Goal: Book appointment/travel/reservation

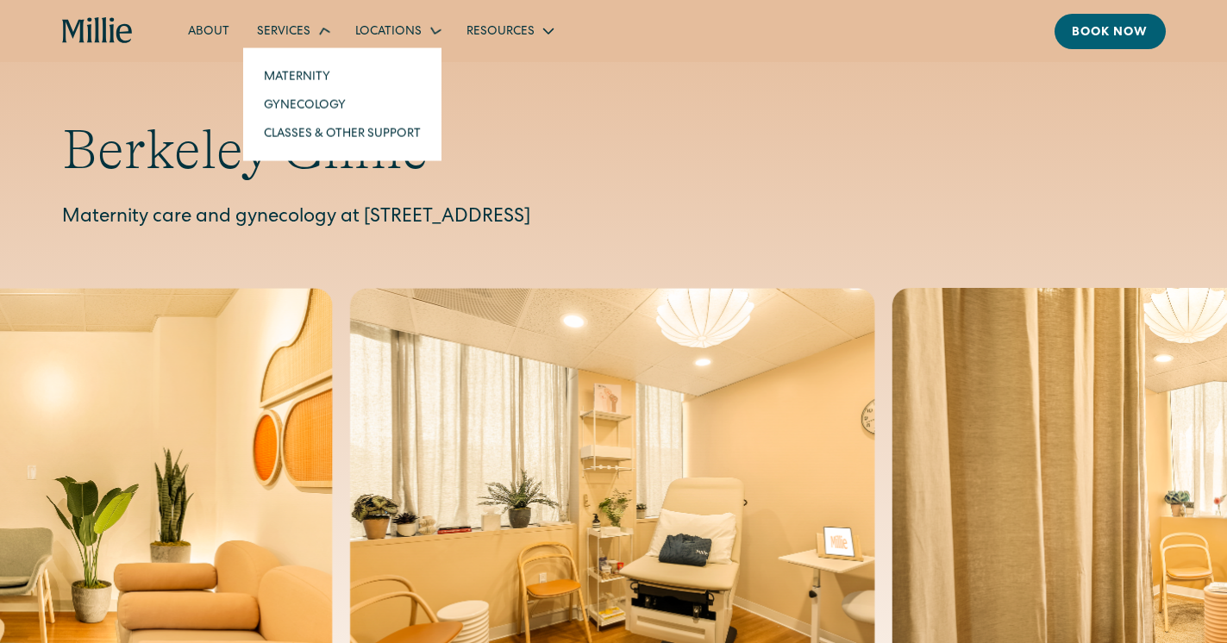
click at [319, 40] on icon at bounding box center [324, 30] width 25 height 25
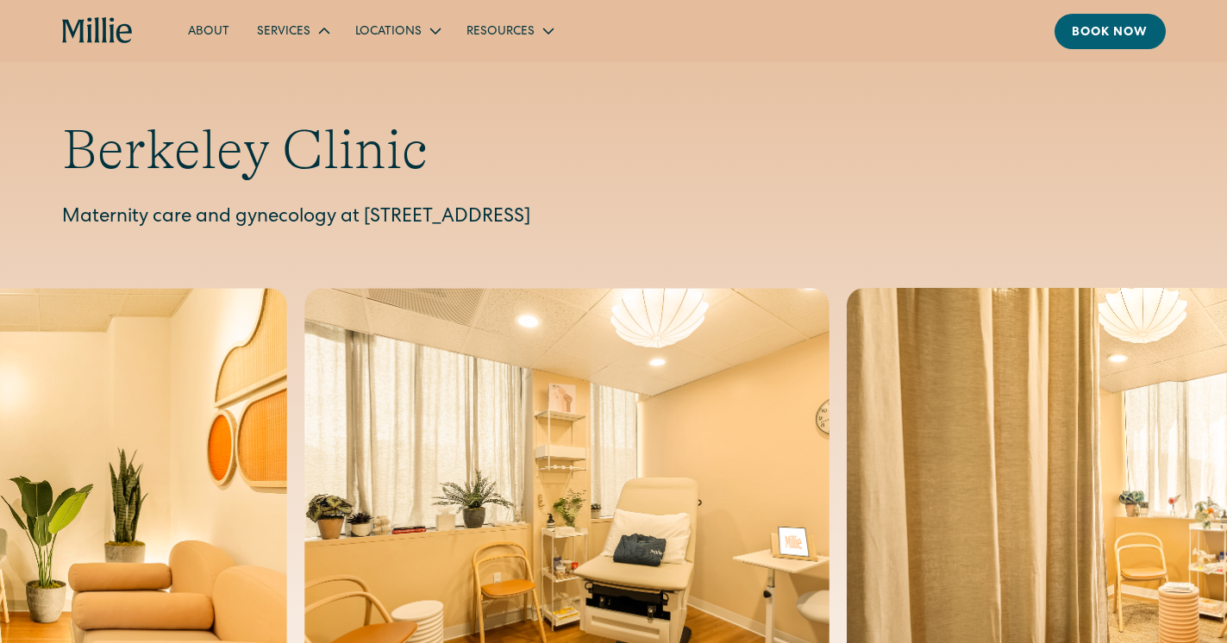
click at [319, 40] on icon at bounding box center [324, 31] width 21 height 21
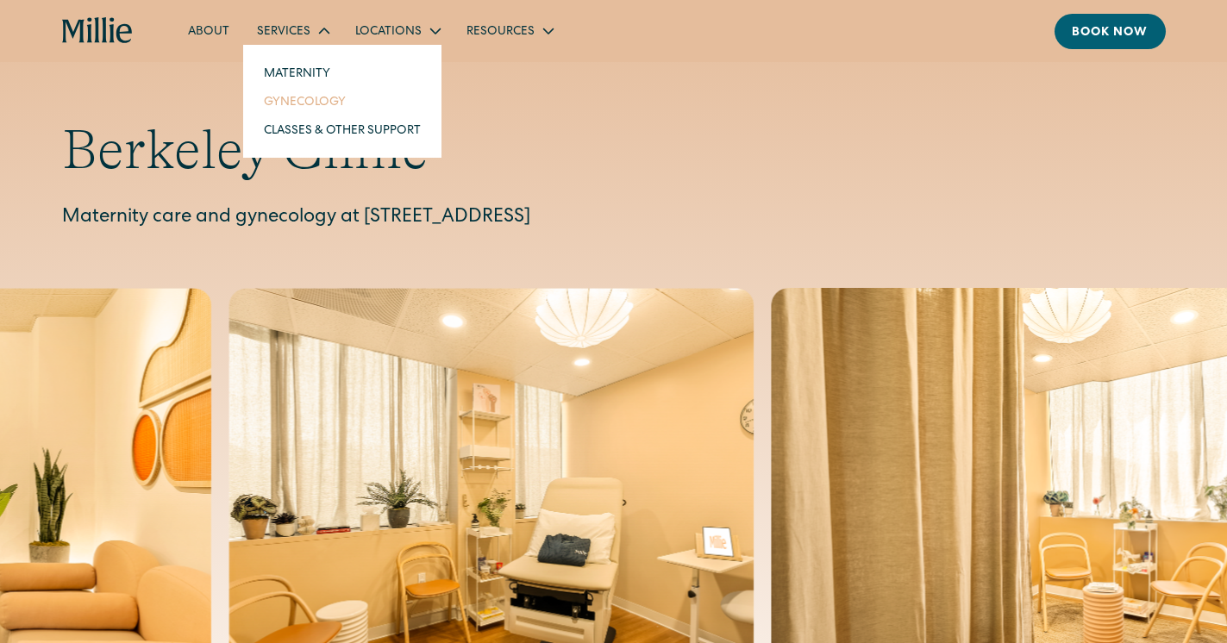
click at [319, 105] on link "Gynecology" at bounding box center [342, 101] width 185 height 28
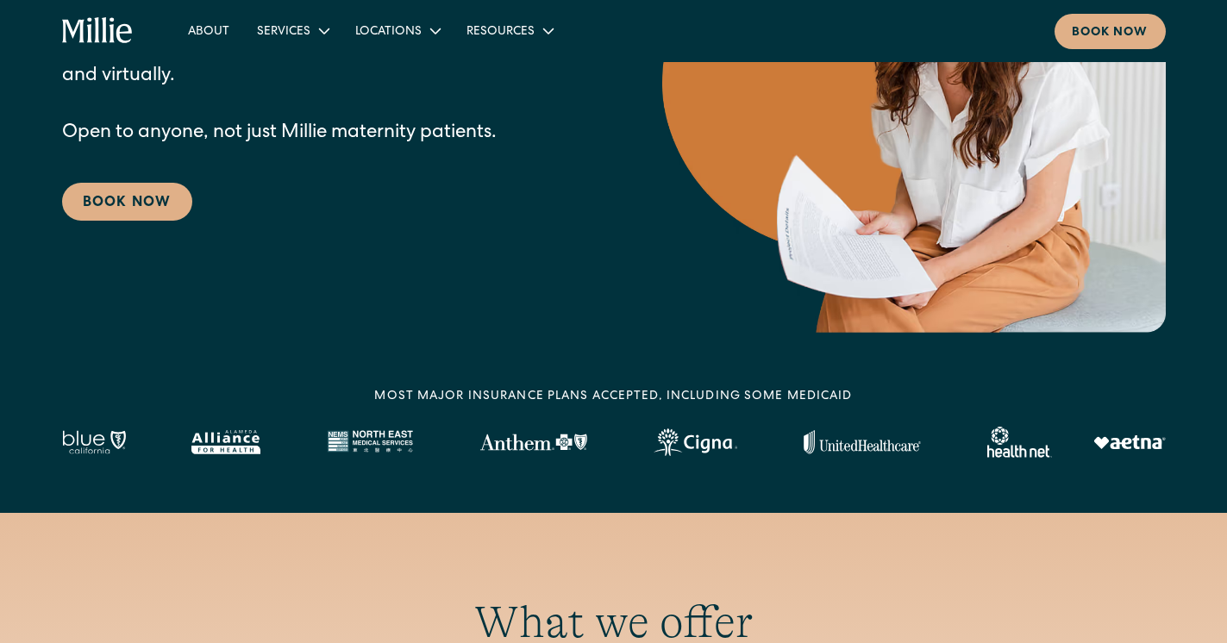
scroll to position [283, 0]
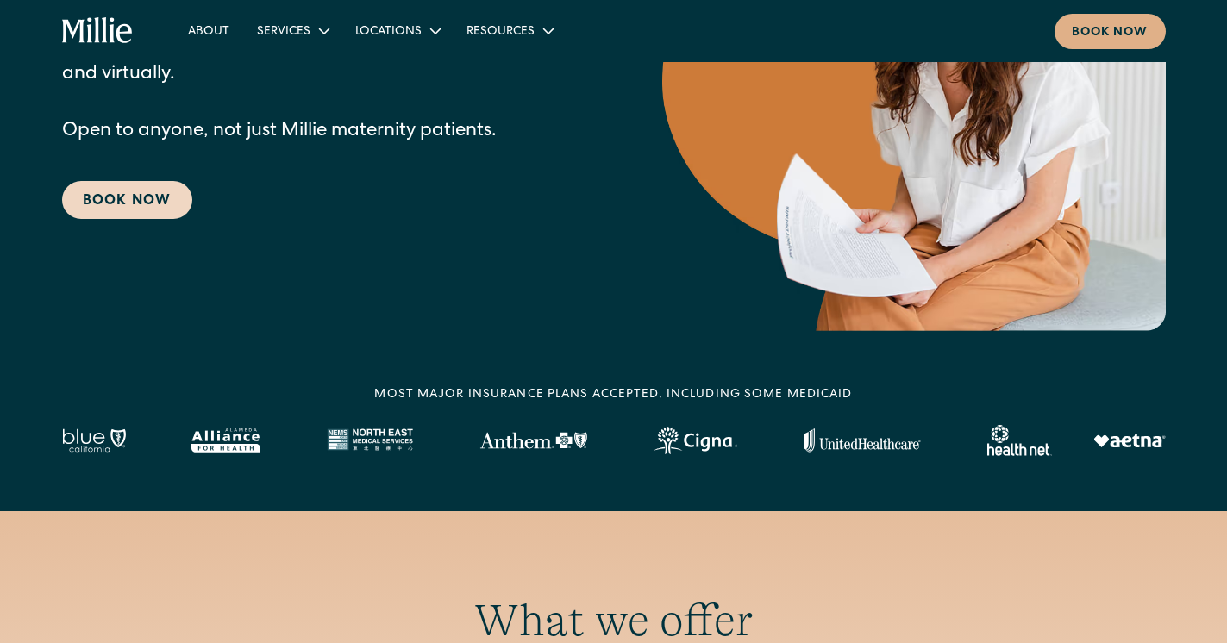
click at [172, 205] on link "Book Now" at bounding box center [127, 200] width 130 height 38
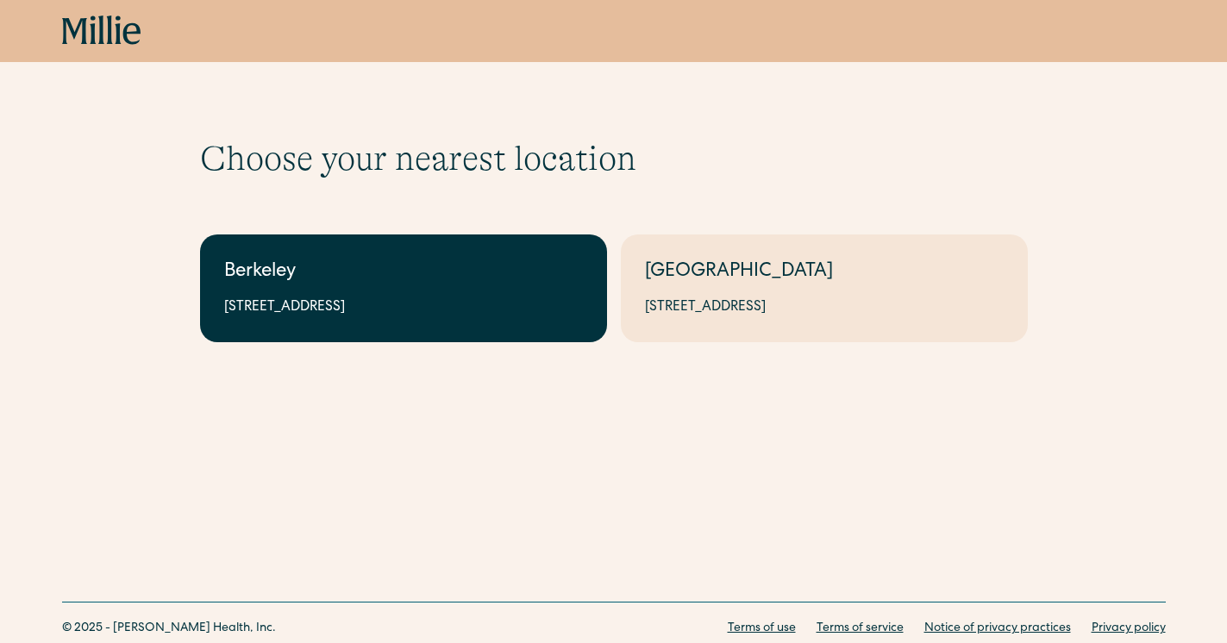
click at [267, 270] on div "Berkeley" at bounding box center [403, 273] width 359 height 28
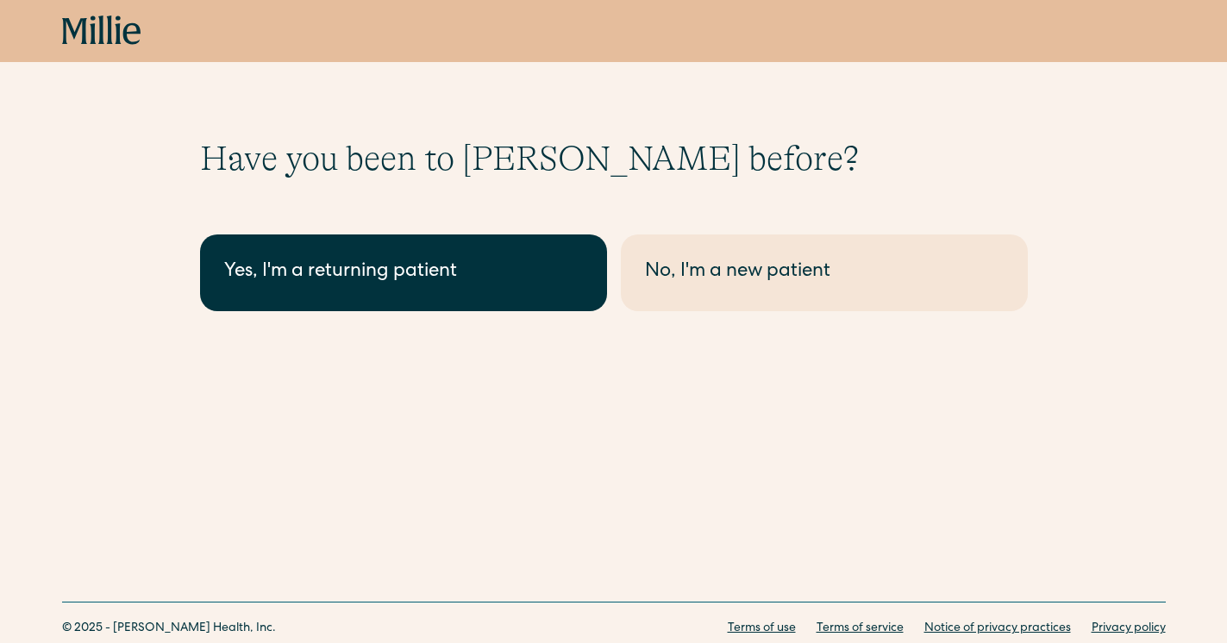
click at [544, 276] on div "Yes, I'm a returning patient" at bounding box center [403, 273] width 359 height 28
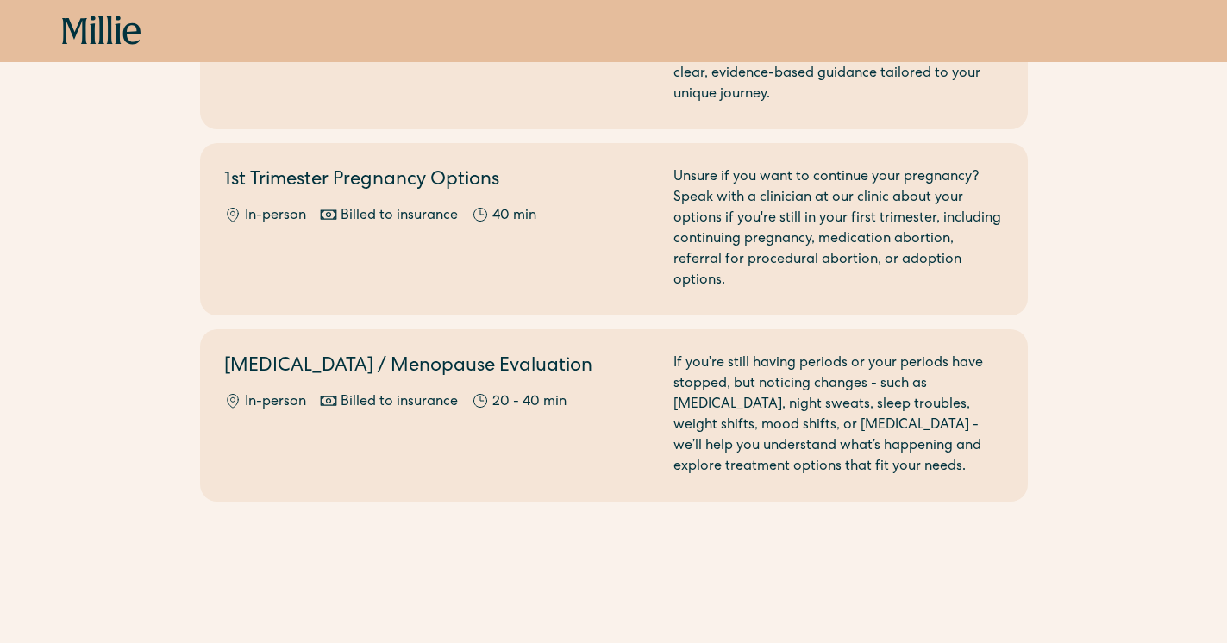
scroll to position [1424, 0]
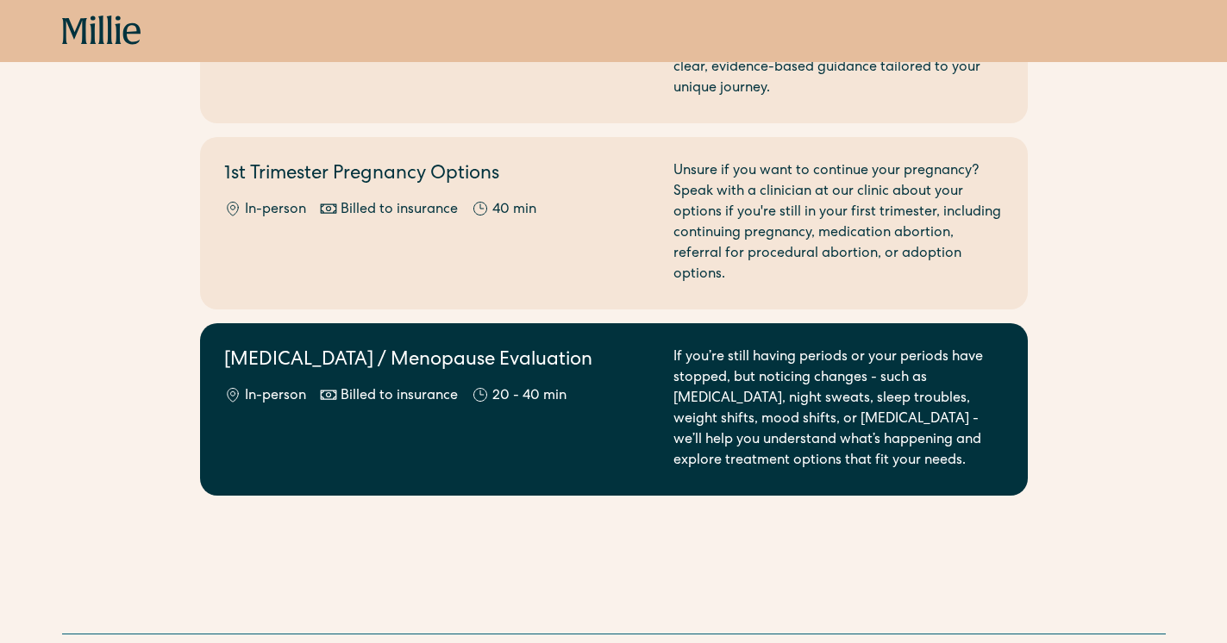
click at [845, 383] on div "If you’re still having periods or your periods have stopped, but noticing chang…" at bounding box center [838, 409] width 330 height 124
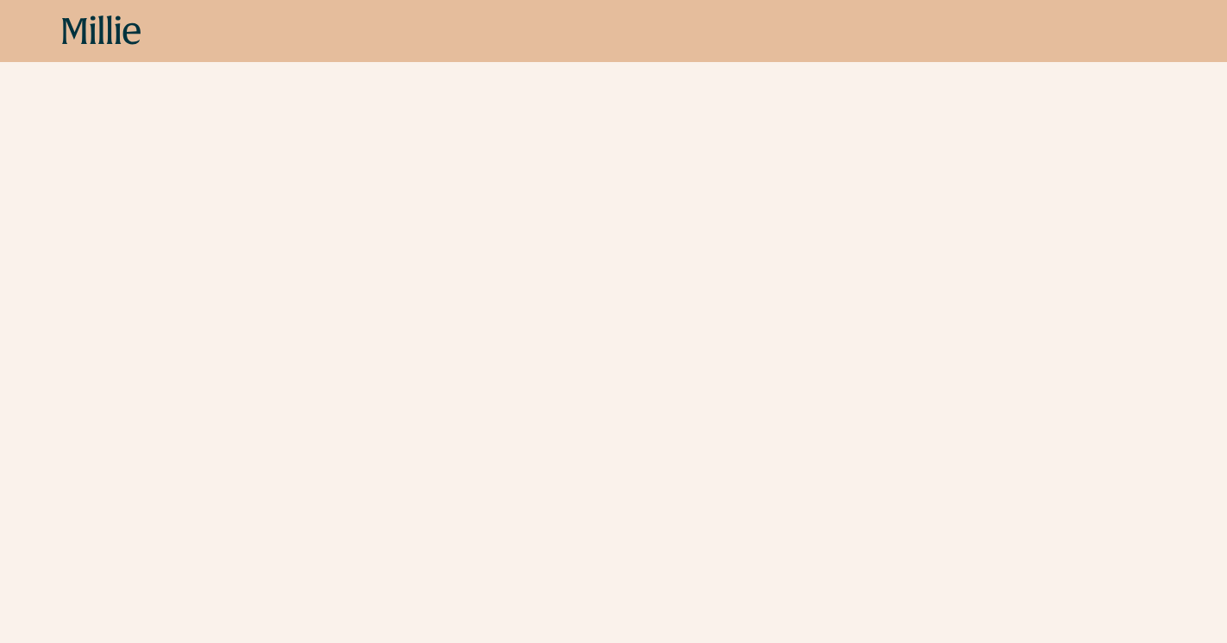
scroll to position [478, 0]
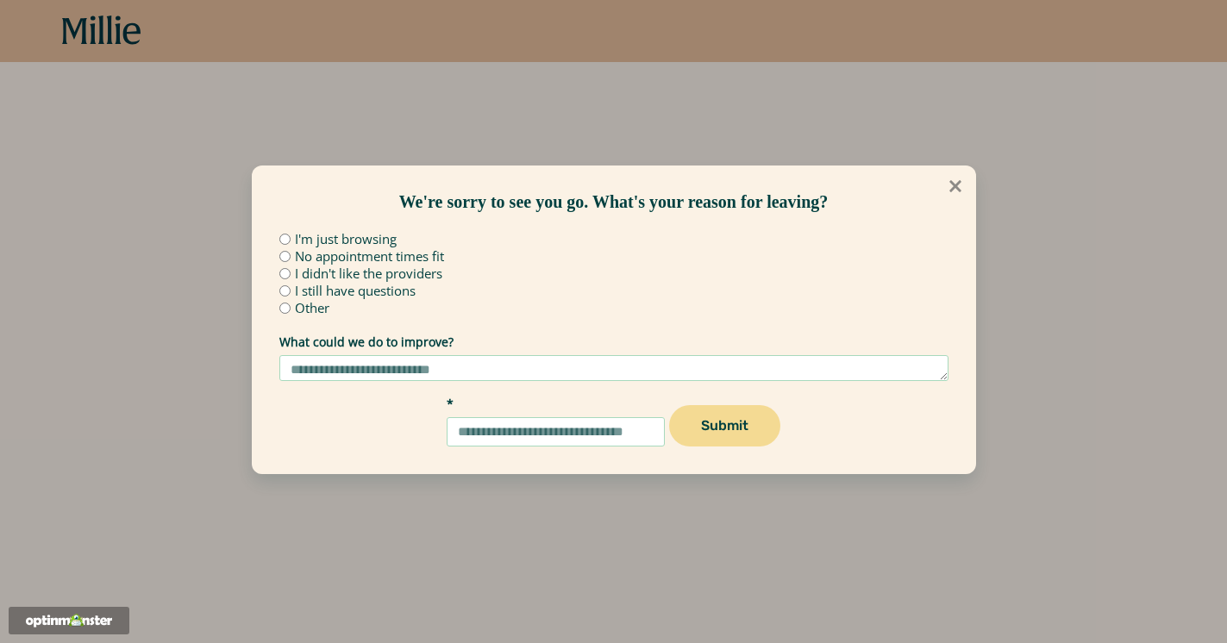
click at [958, 182] on icon at bounding box center [955, 186] width 12 height 12
